Goal: Task Accomplishment & Management: Complete application form

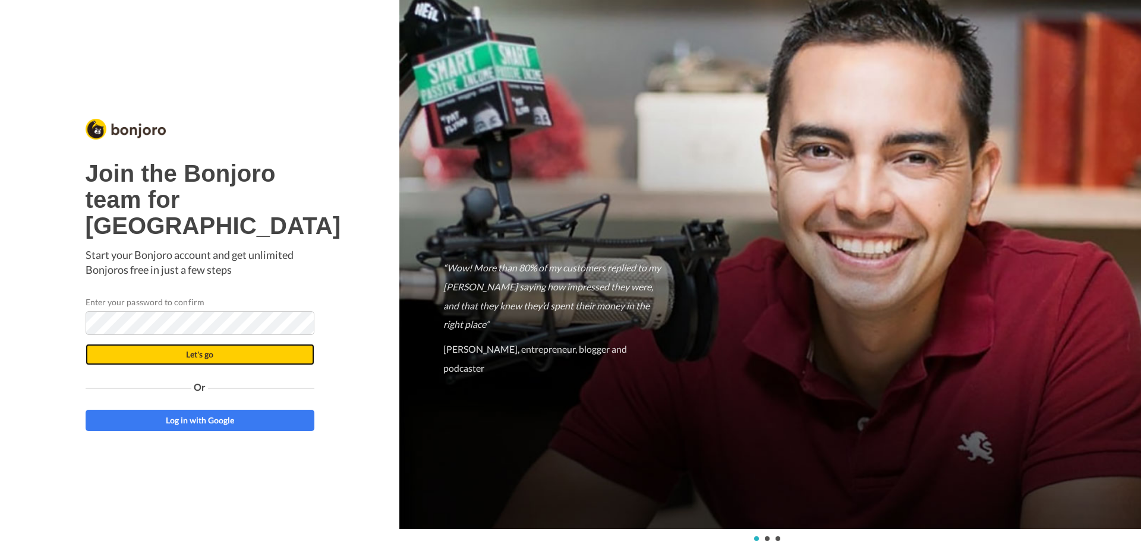
click at [194, 359] on span "Let's go" at bounding box center [199, 354] width 27 height 10
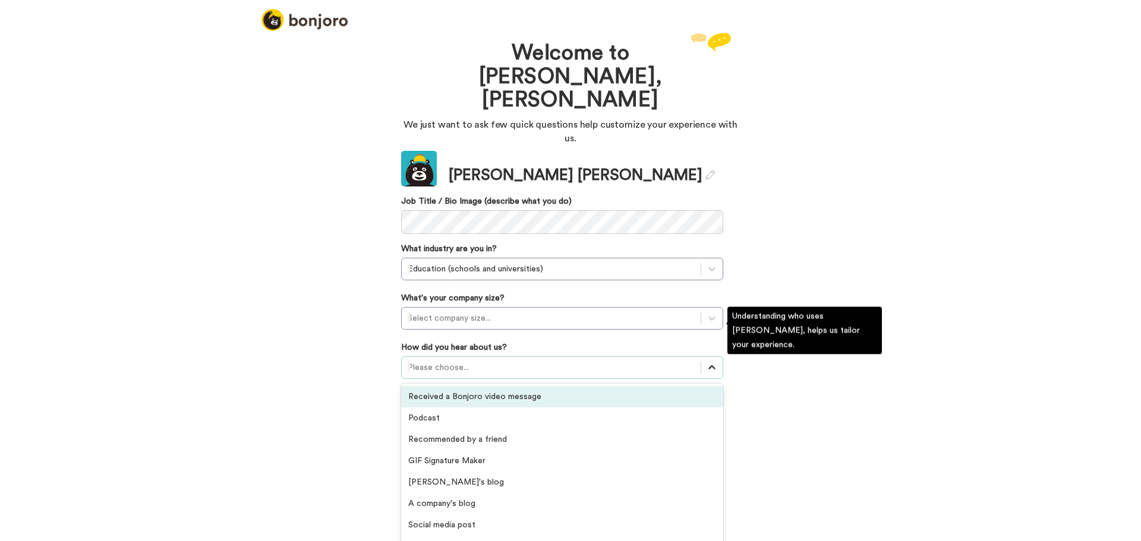
click at [709, 362] on icon at bounding box center [712, 368] width 12 height 12
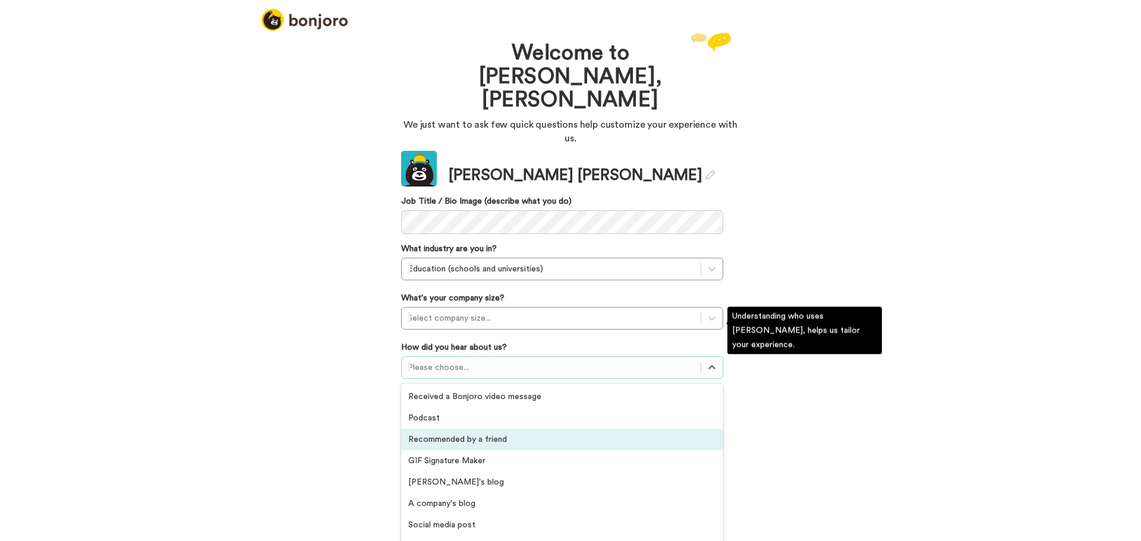
click at [522, 429] on div "Recommended by a friend" at bounding box center [562, 439] width 322 height 21
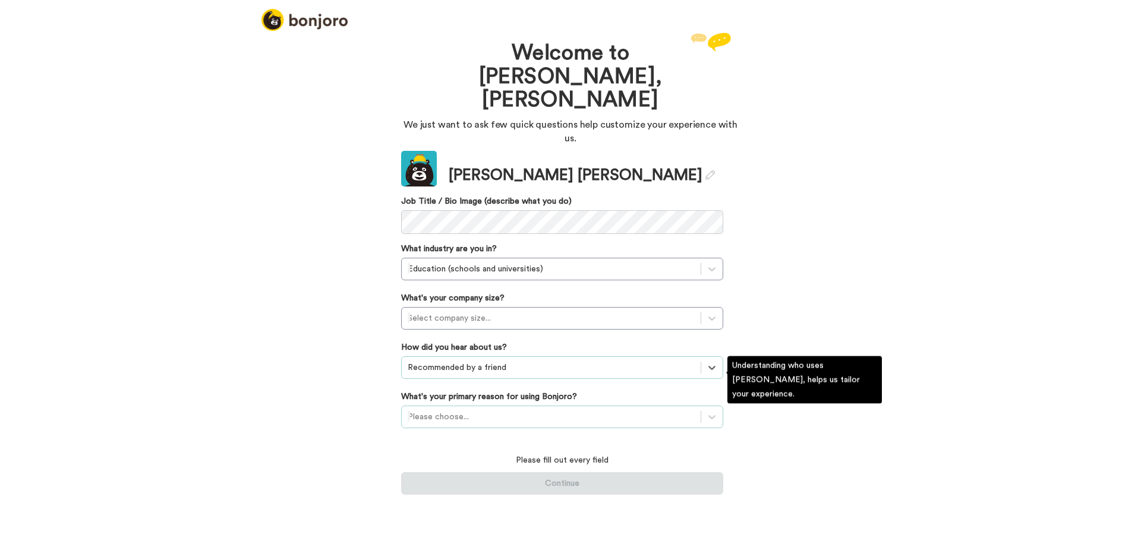
click at [546, 410] on div at bounding box center [551, 417] width 287 height 14
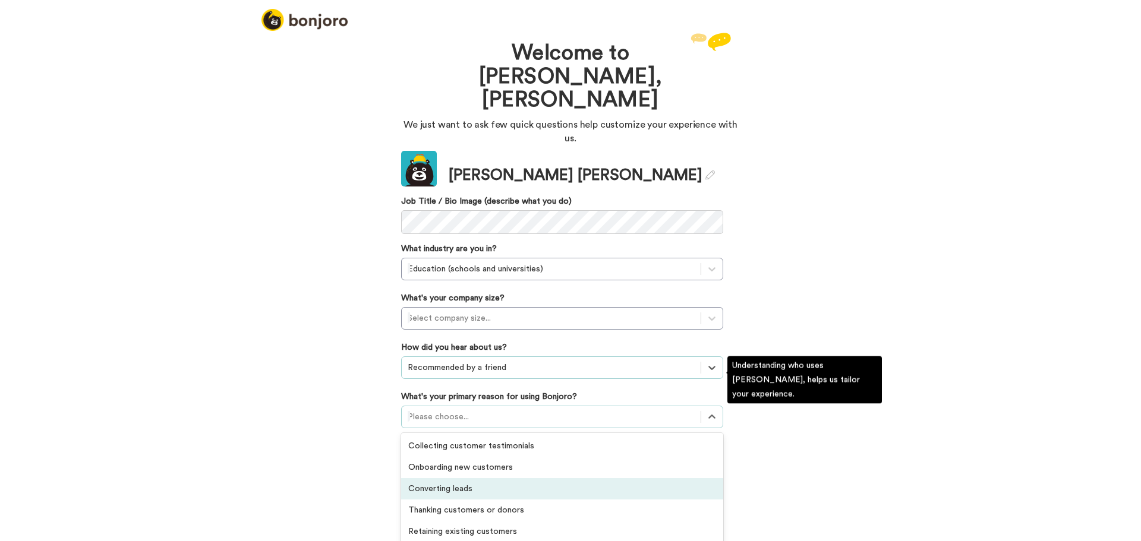
click at [469, 478] on div "Converting leads" at bounding box center [562, 488] width 322 height 21
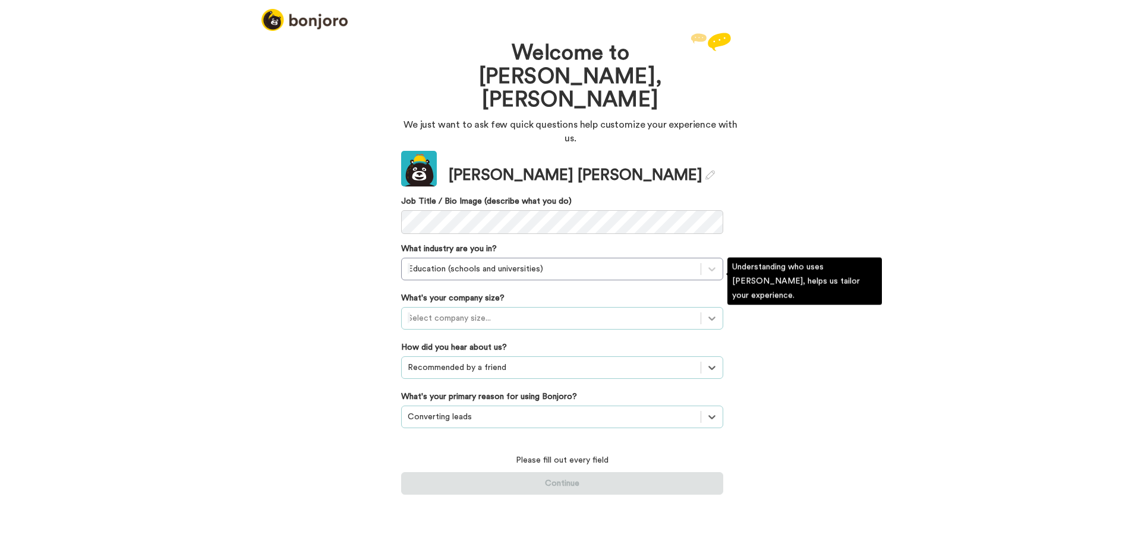
click at [717, 308] on div at bounding box center [711, 318] width 21 height 21
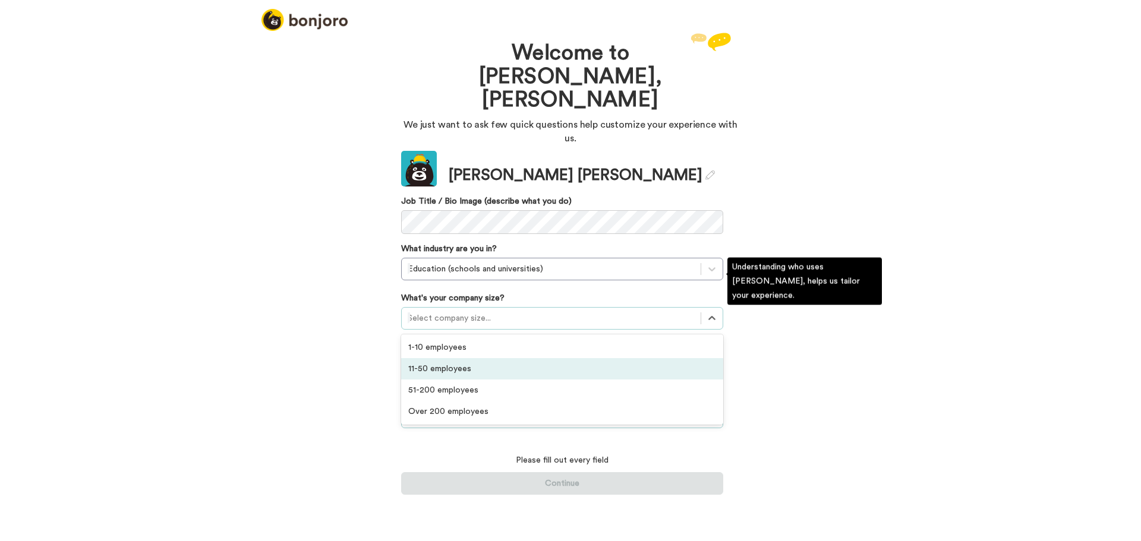
click at [521, 358] on div "11-50 employees" at bounding box center [562, 368] width 322 height 21
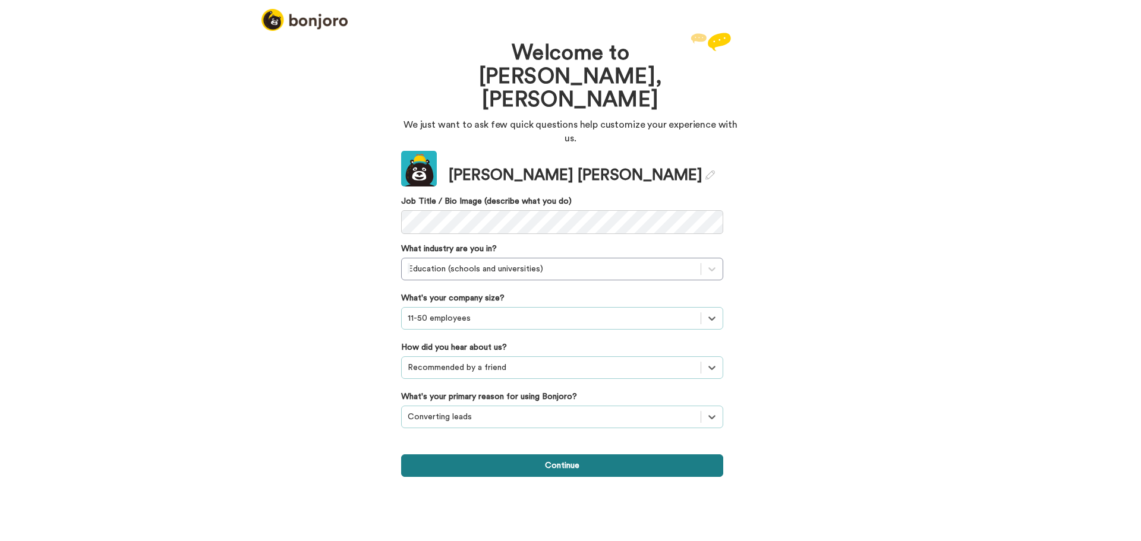
click at [566, 454] on button "Continue" at bounding box center [562, 465] width 322 height 23
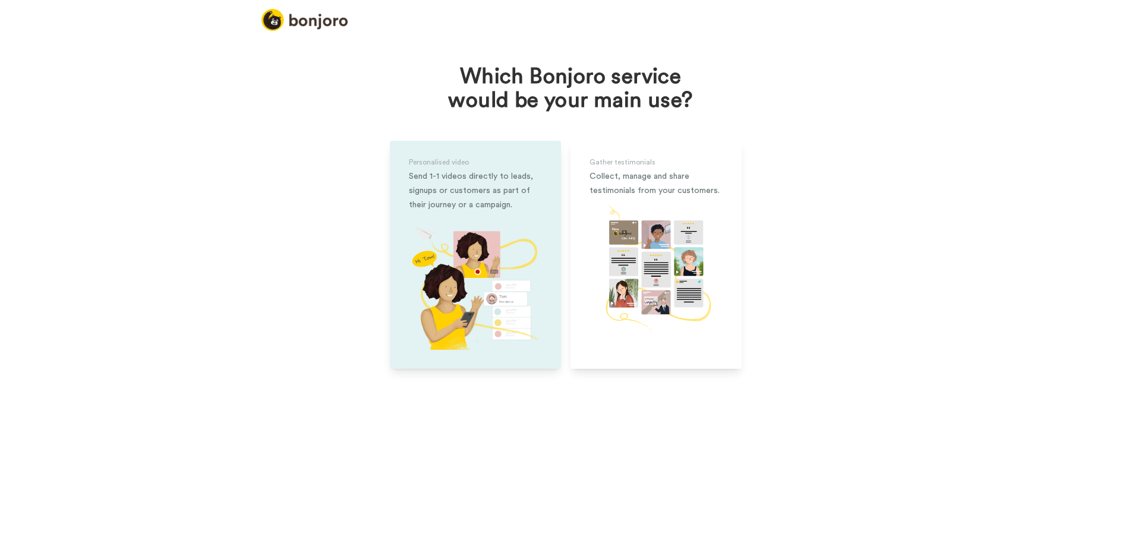
click at [512, 239] on img at bounding box center [475, 283] width 133 height 133
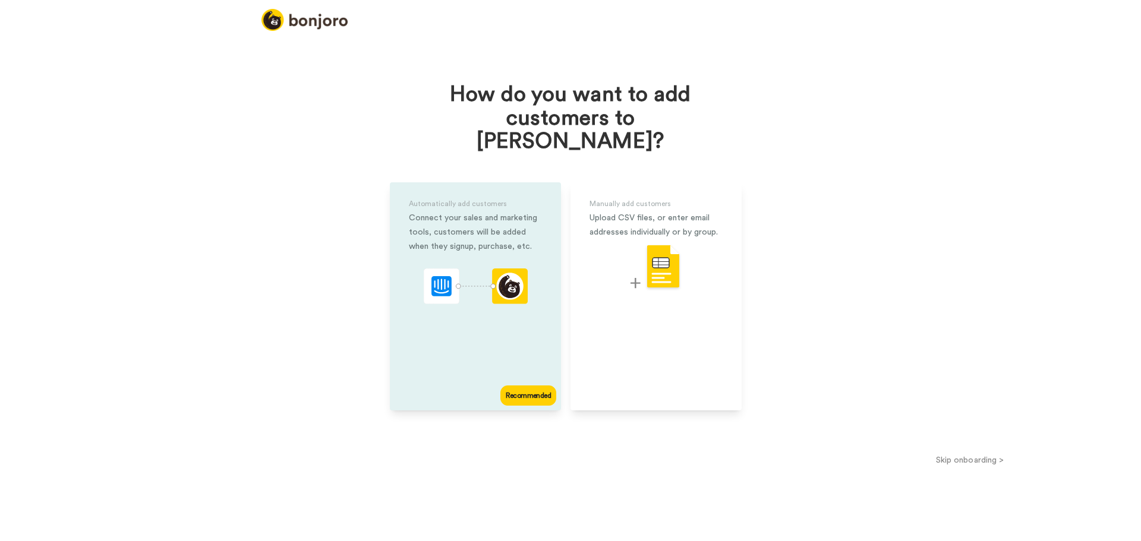
click at [514, 321] on div "Automatically add customers Connect your sales and marketing tools, customers w…" at bounding box center [475, 296] width 171 height 228
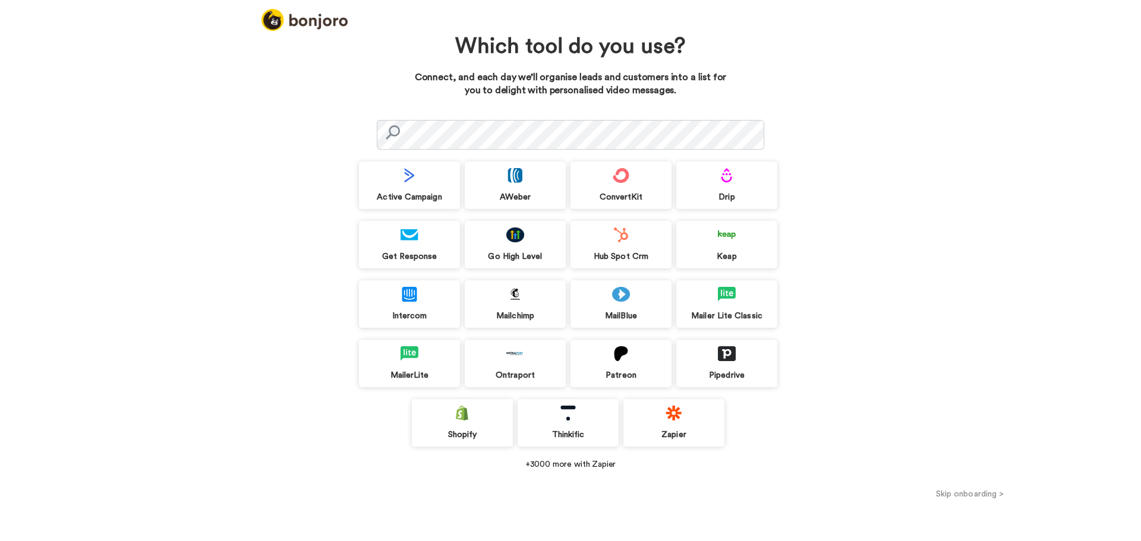
click at [970, 491] on button "Skip onboarding >" at bounding box center [969, 494] width 342 height 12
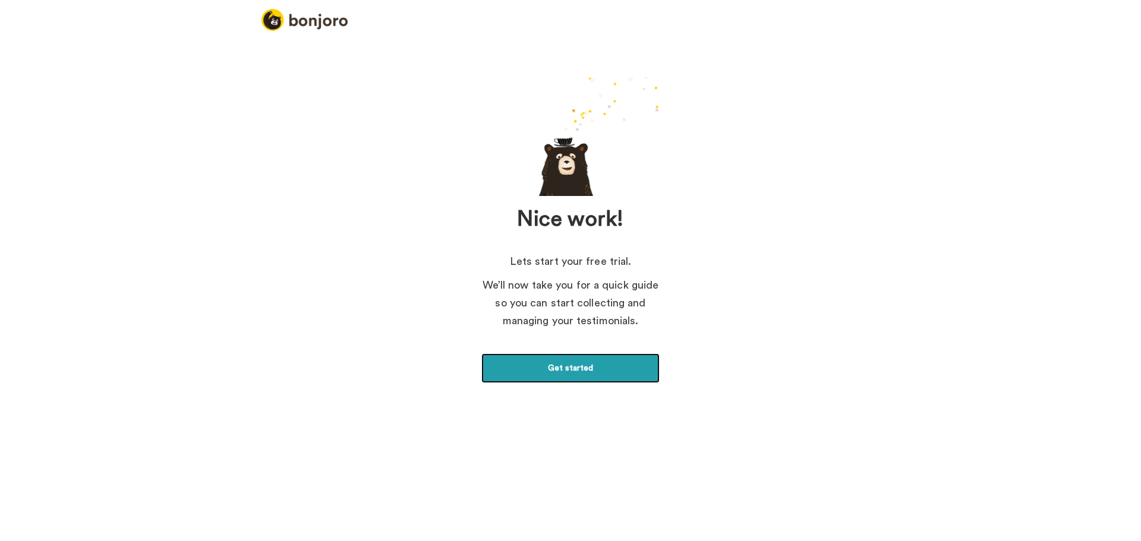
click at [572, 357] on link "Get started" at bounding box center [570, 368] width 178 height 30
